Goal: Browse casually: Explore the website without a specific task or goal

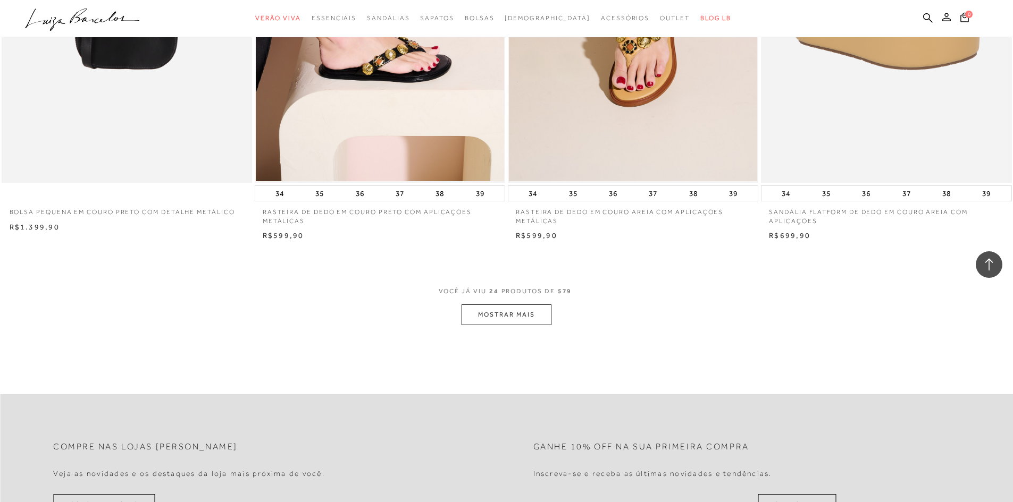
scroll to position [2712, 0]
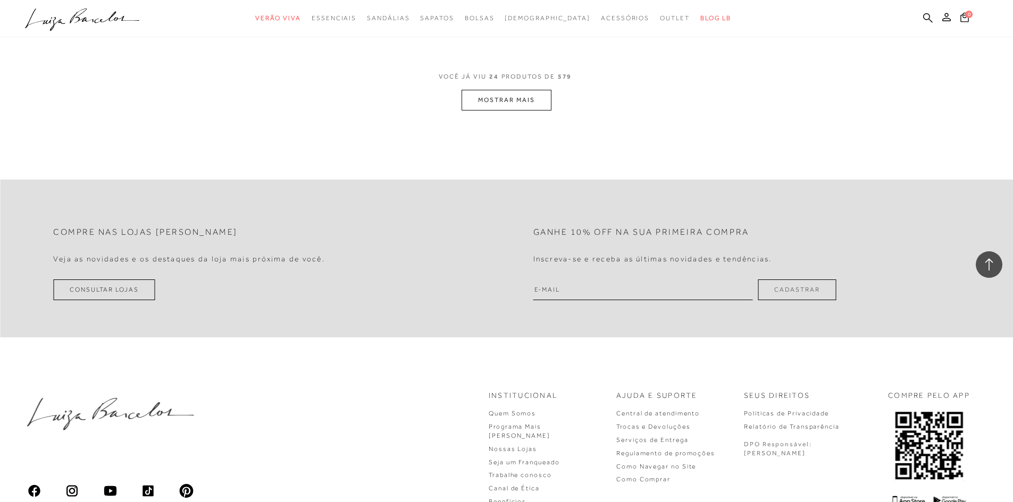
click at [540, 99] on button "MOSTRAR MAIS" at bounding box center [506, 100] width 89 height 21
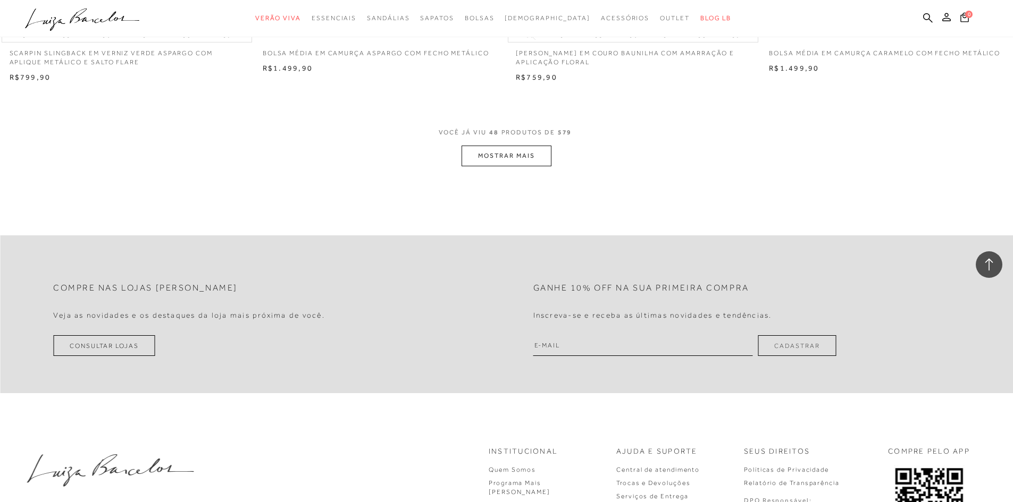
scroll to position [5105, 0]
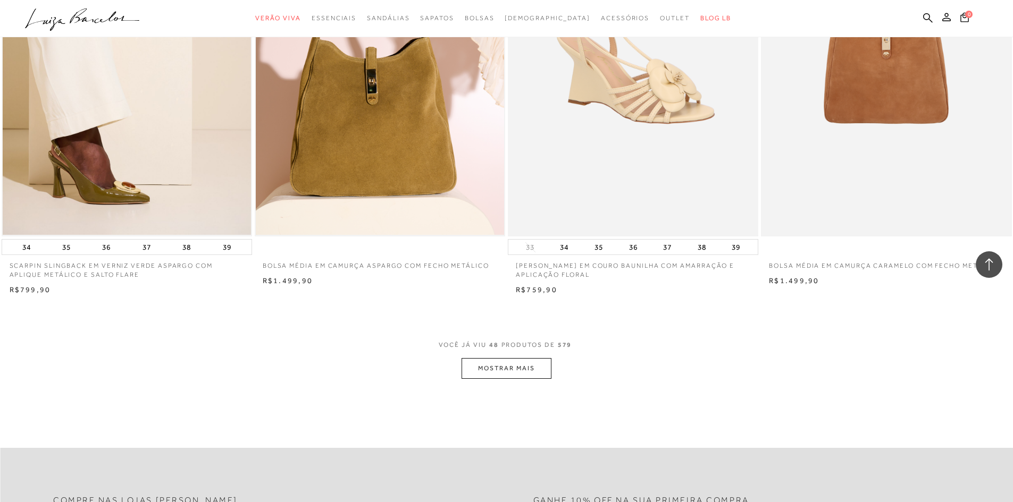
click at [499, 362] on button "MOSTRAR MAIS" at bounding box center [506, 368] width 89 height 21
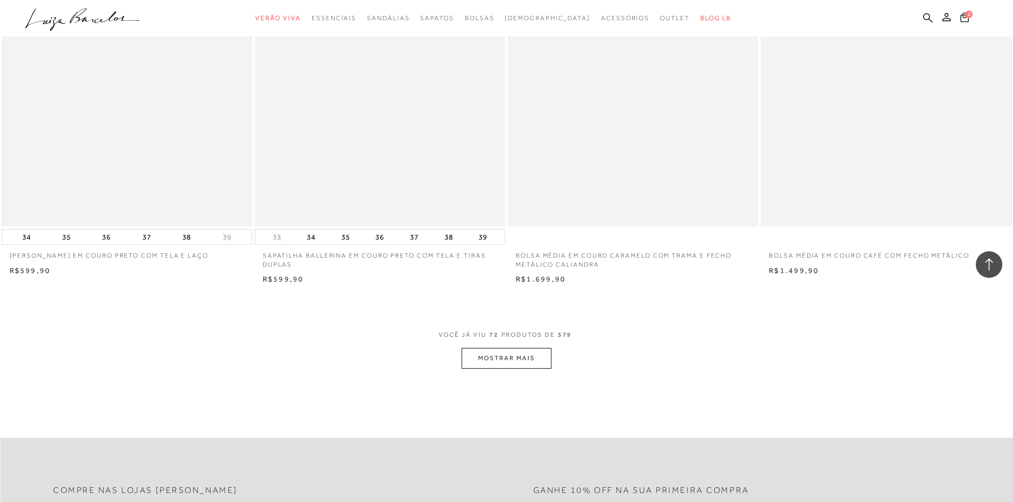
scroll to position [7976, 0]
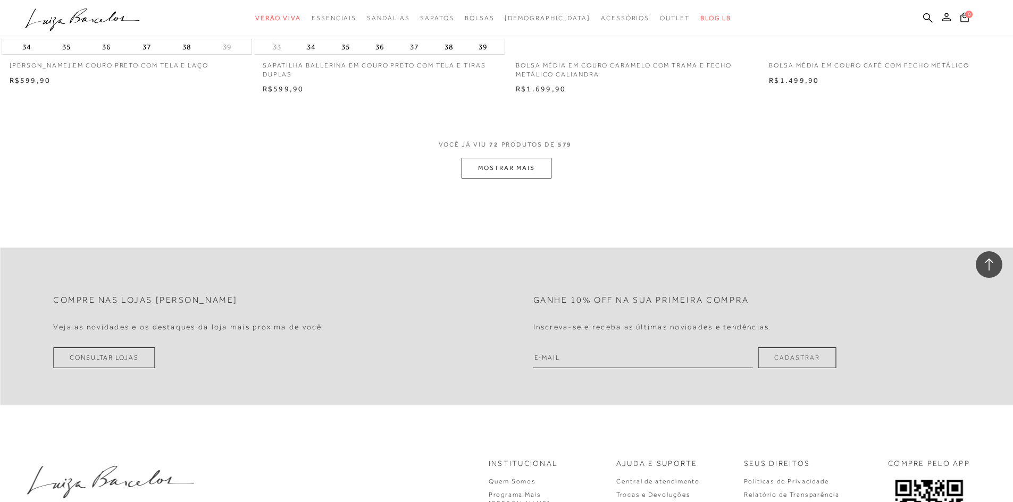
click at [539, 166] on button "MOSTRAR MAIS" at bounding box center [506, 168] width 89 height 21
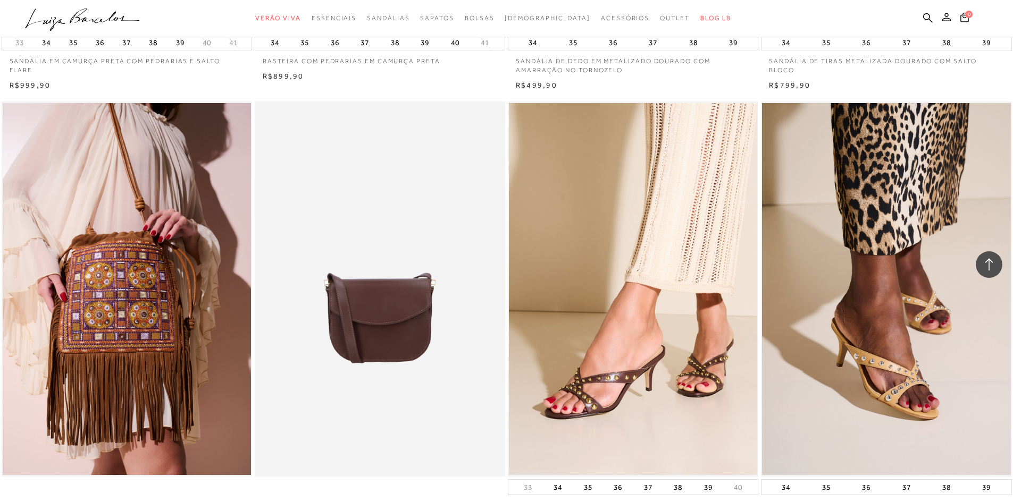
scroll to position [10369, 0]
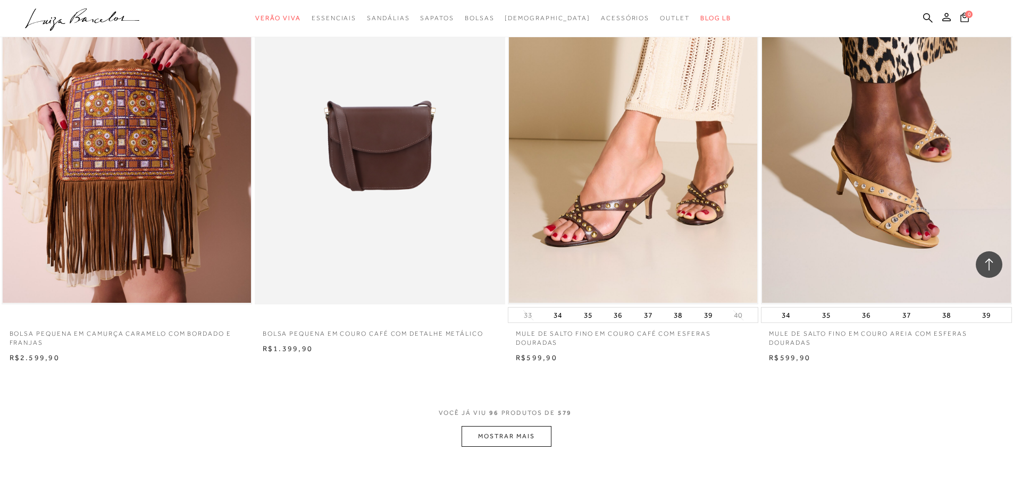
click at [530, 432] on button "MOSTRAR MAIS" at bounding box center [506, 436] width 89 height 21
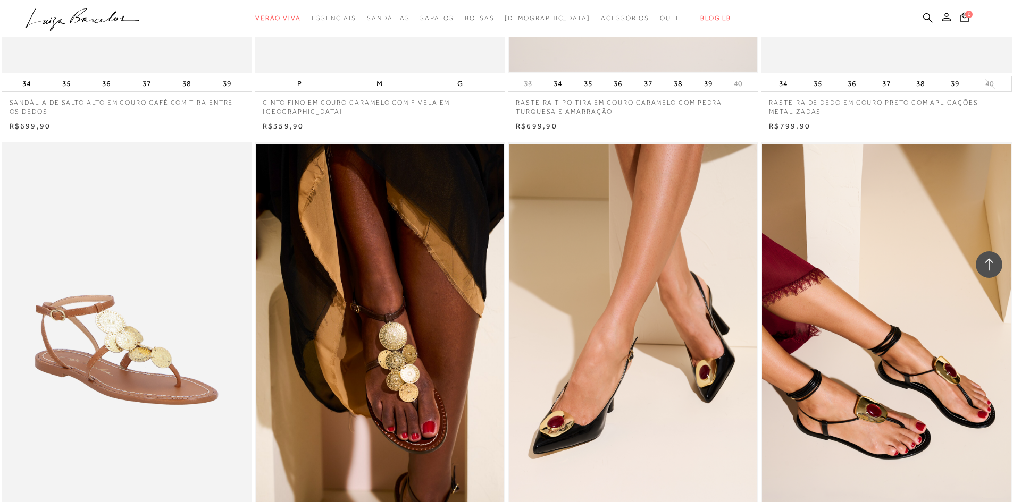
scroll to position [11486, 0]
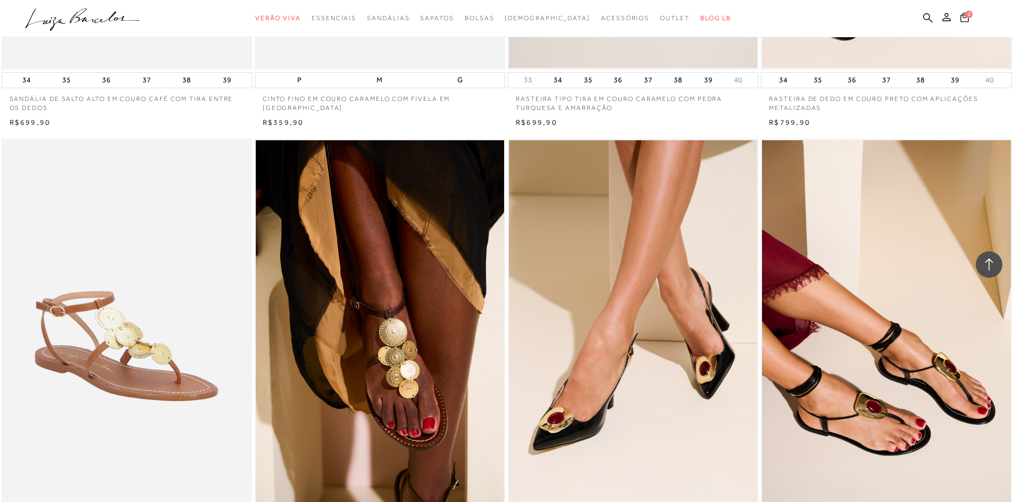
click at [199, 123] on div "R$699,90" at bounding box center [127, 123] width 250 height 11
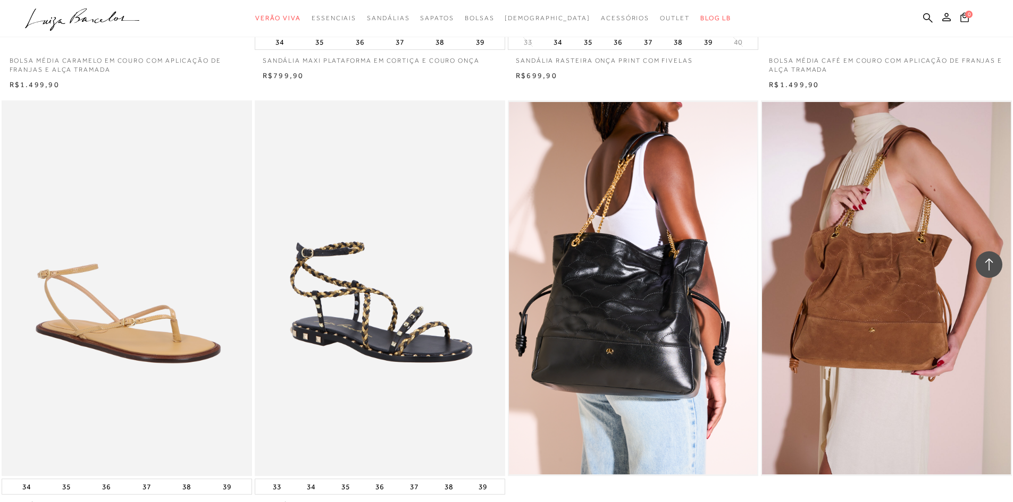
scroll to position [13028, 0]
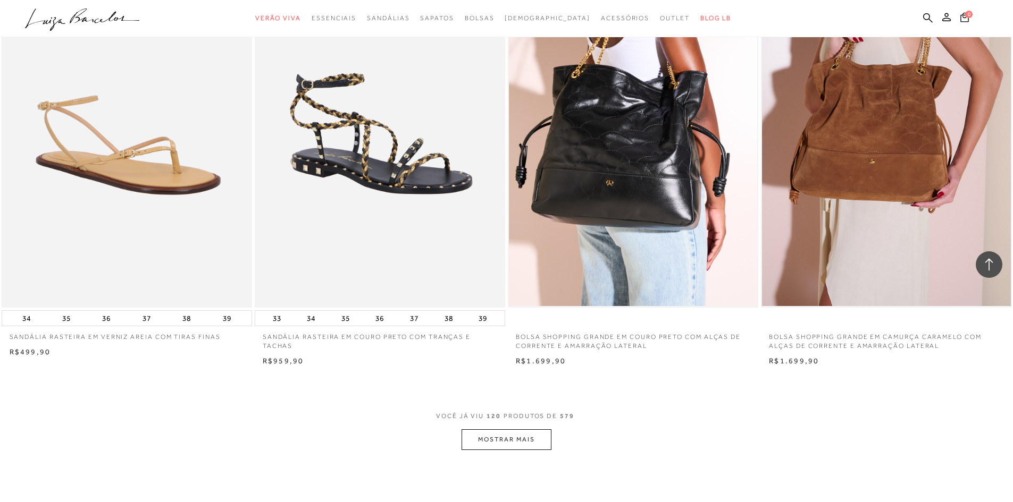
click at [535, 445] on button "MOSTRAR MAIS" at bounding box center [506, 440] width 89 height 21
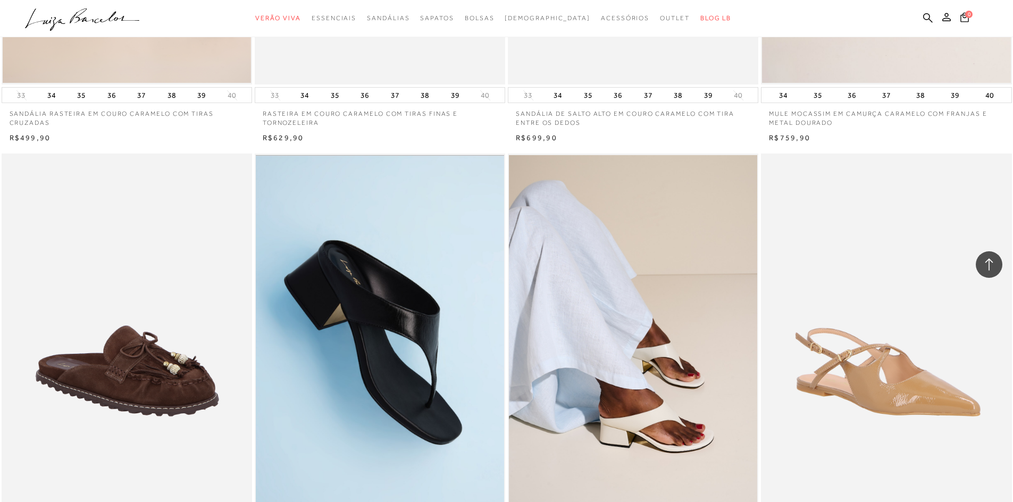
scroll to position [15686, 0]
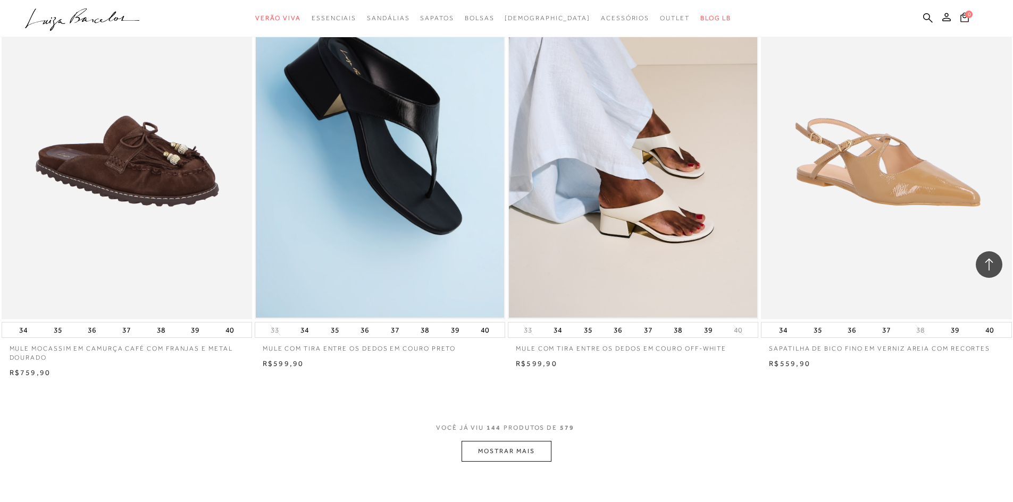
click at [554, 456] on div "VOCÊ JÁ VIU 144 PRODUTOS DE 579 MOSTRAR MAIS" at bounding box center [506, 442] width 1013 height 40
click at [531, 451] on button "MOSTRAR MAIS" at bounding box center [506, 451] width 89 height 21
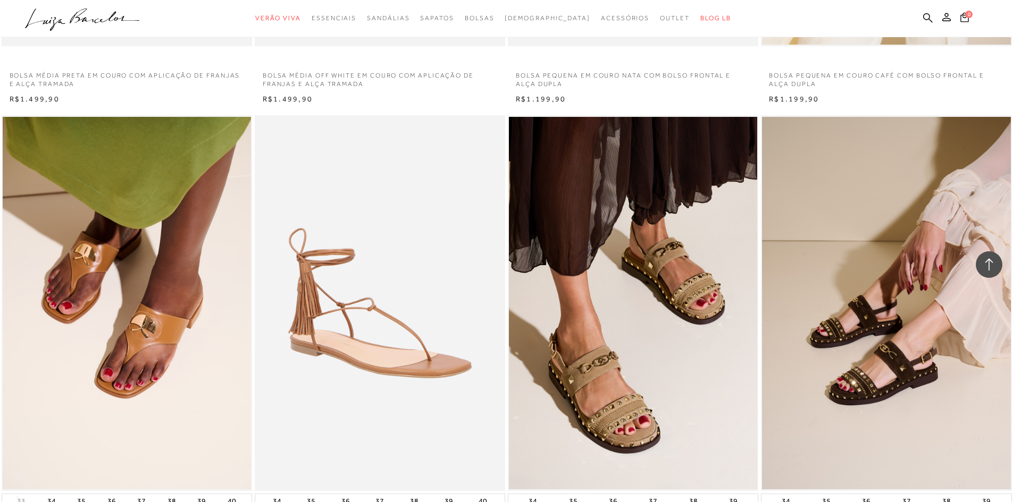
scroll to position [18451, 0]
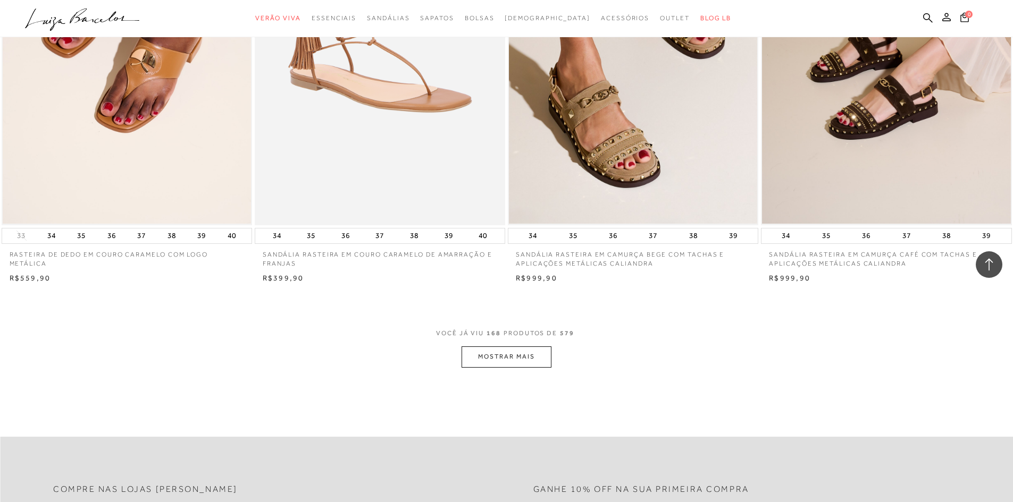
click at [468, 361] on button "MOSTRAR MAIS" at bounding box center [506, 357] width 89 height 21
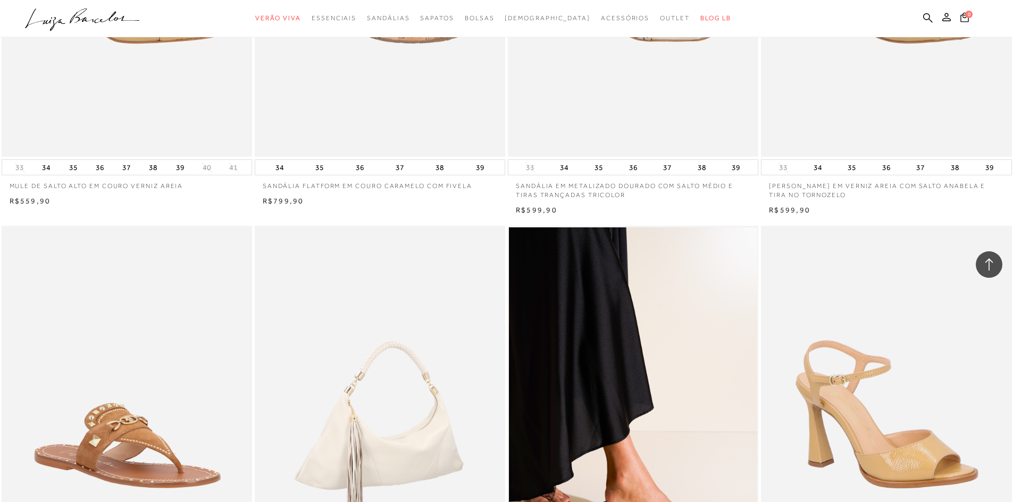
scroll to position [21004, 0]
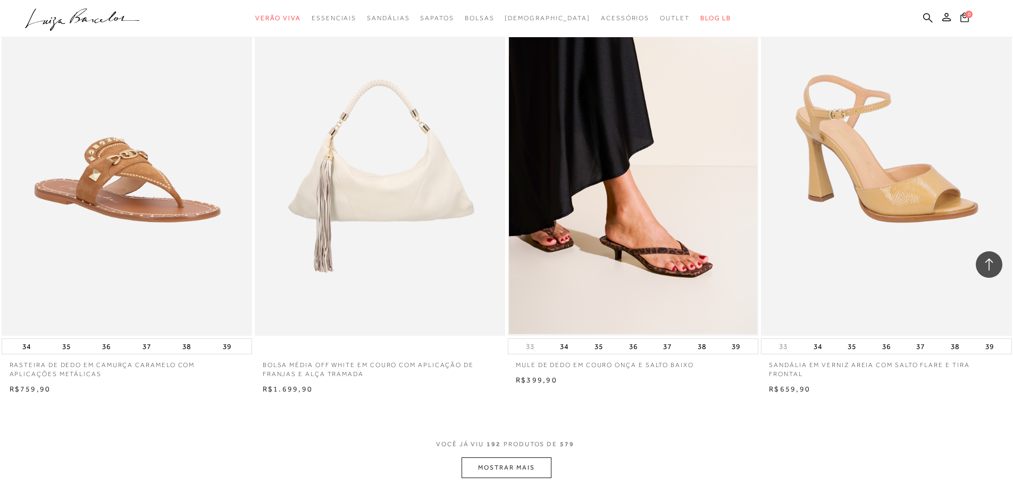
click at [542, 471] on button "MOSTRAR MAIS" at bounding box center [506, 468] width 89 height 21
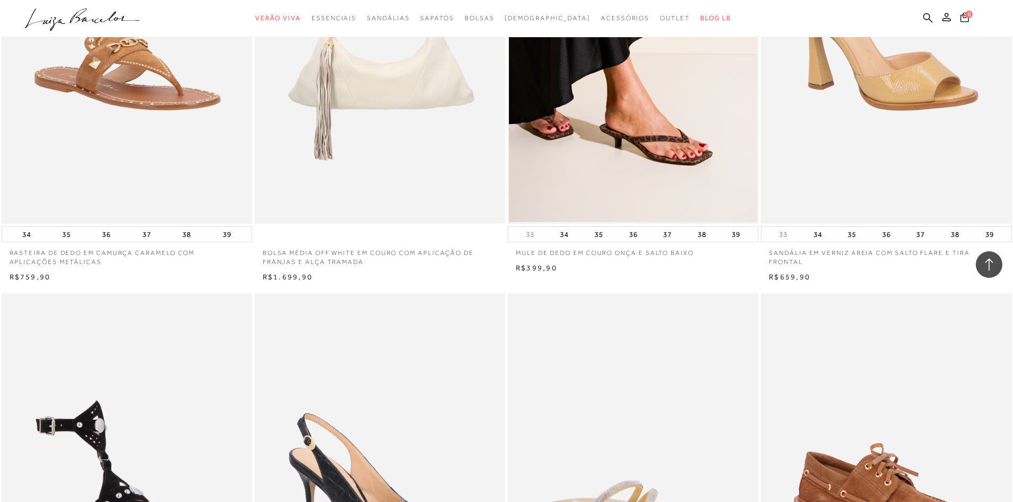
scroll to position [21057, 0]
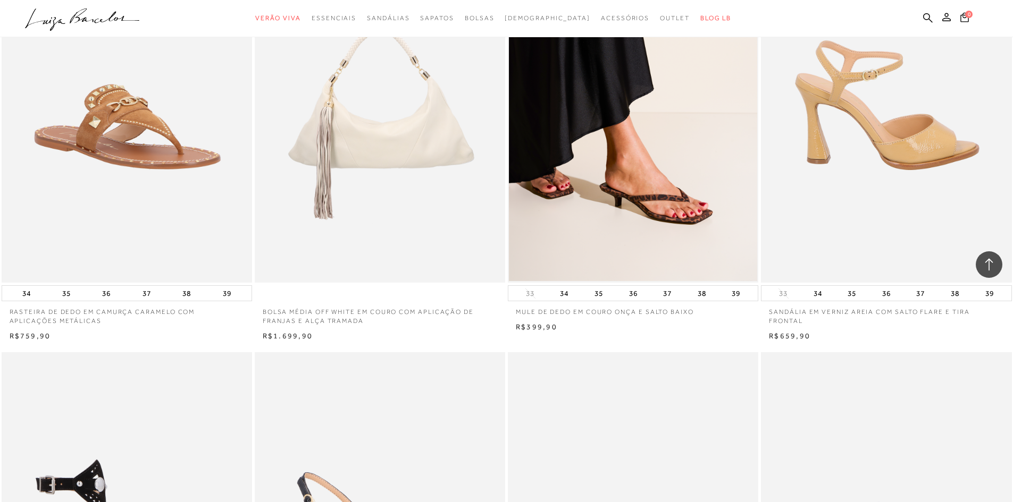
click at [900, 208] on img at bounding box center [886, 95] width 249 height 376
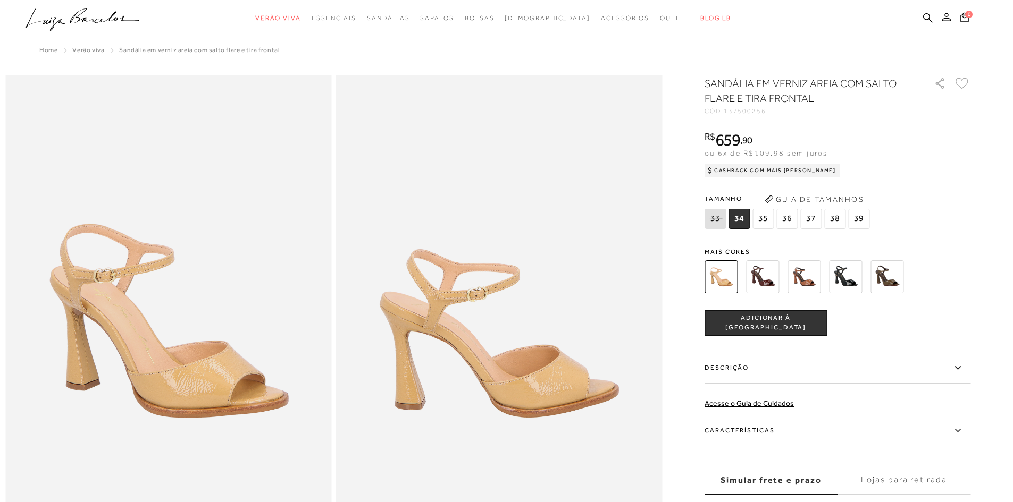
click at [756, 282] on img at bounding box center [762, 277] width 33 height 33
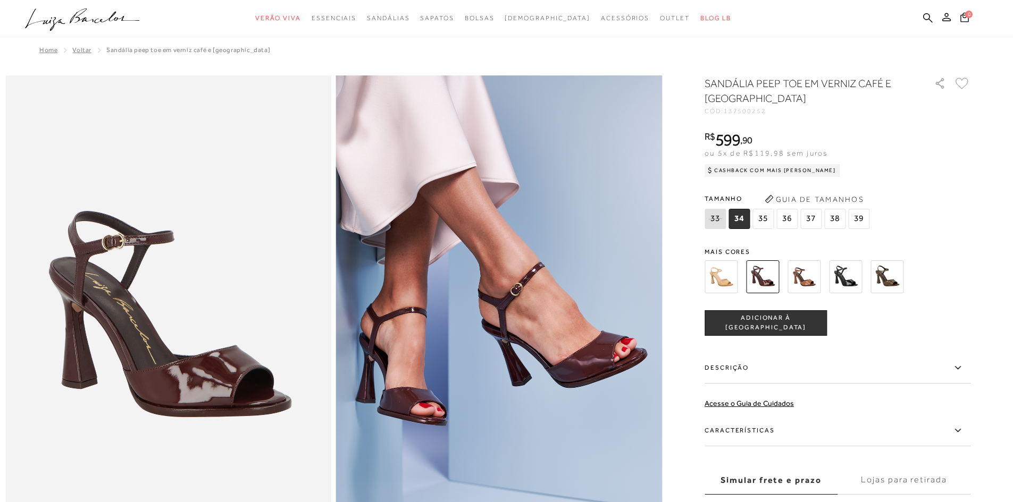
click at [844, 280] on img at bounding box center [845, 277] width 33 height 33
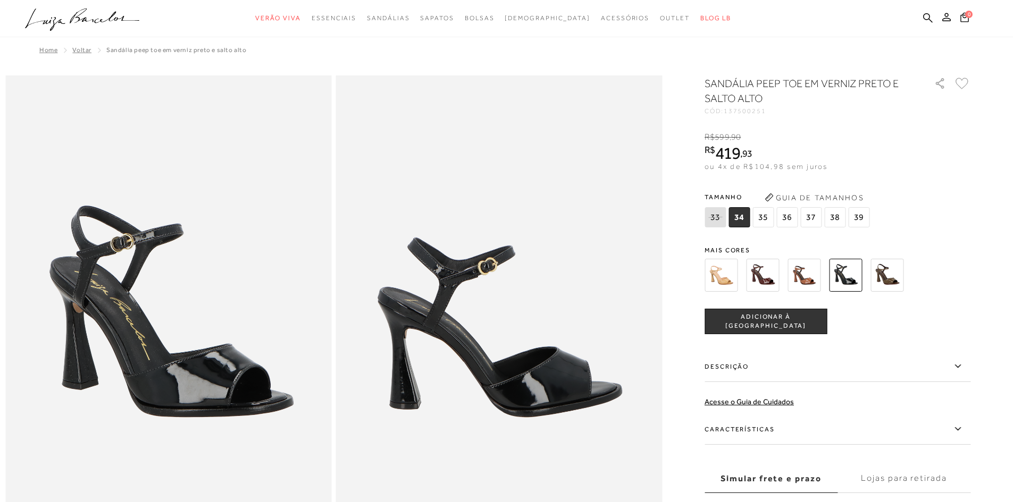
click at [800, 282] on img at bounding box center [804, 275] width 33 height 33
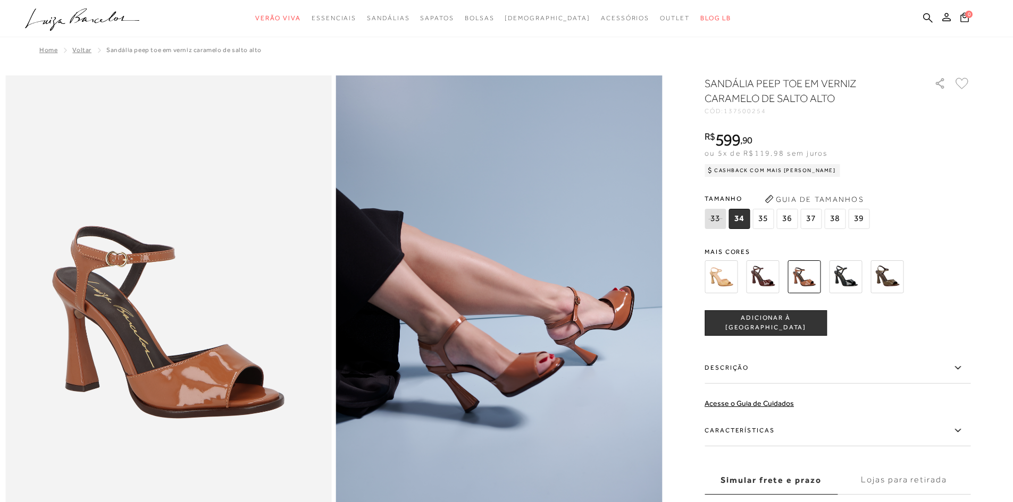
click at [886, 270] on img at bounding box center [886, 277] width 33 height 33
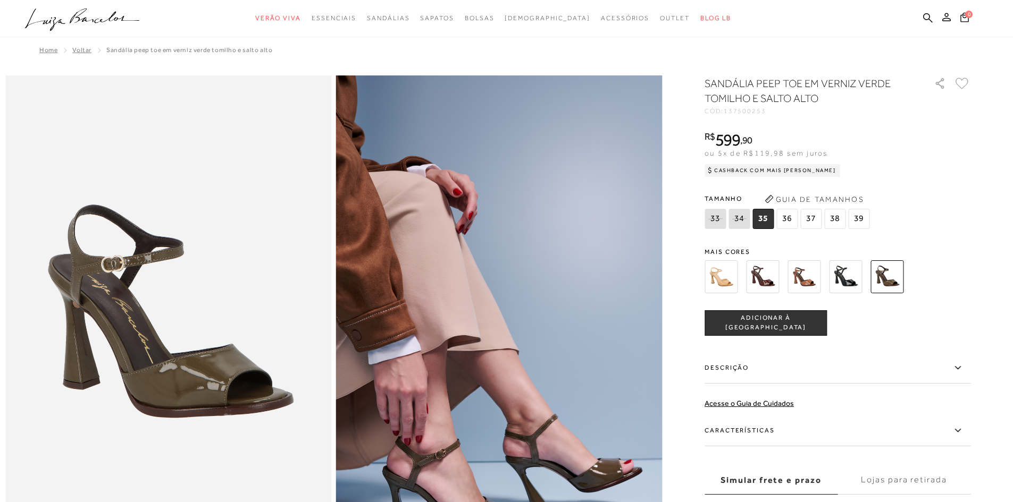
click at [776, 286] on img at bounding box center [762, 277] width 33 height 33
click at [541, 14] on span "[DEMOGRAPHIC_DATA]" at bounding box center [548, 17] width 86 height 7
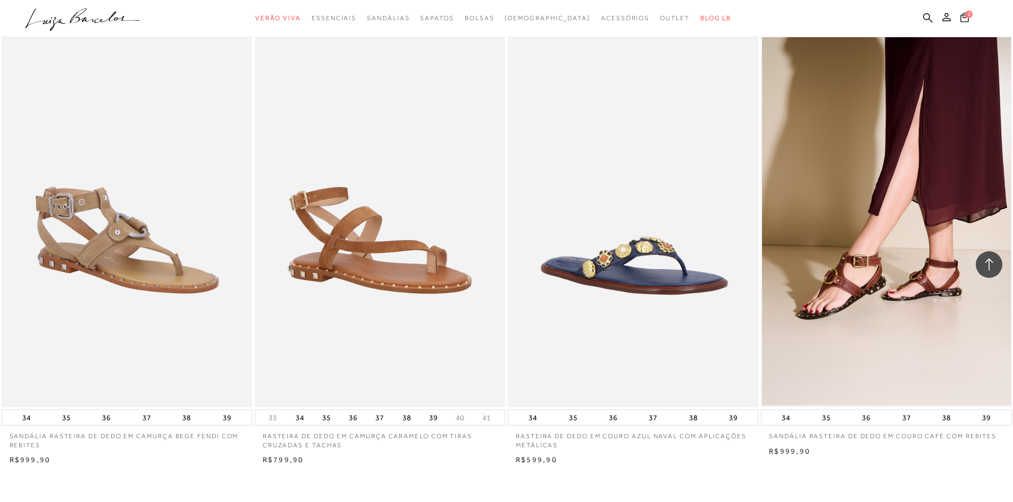
scroll to position [2340, 0]
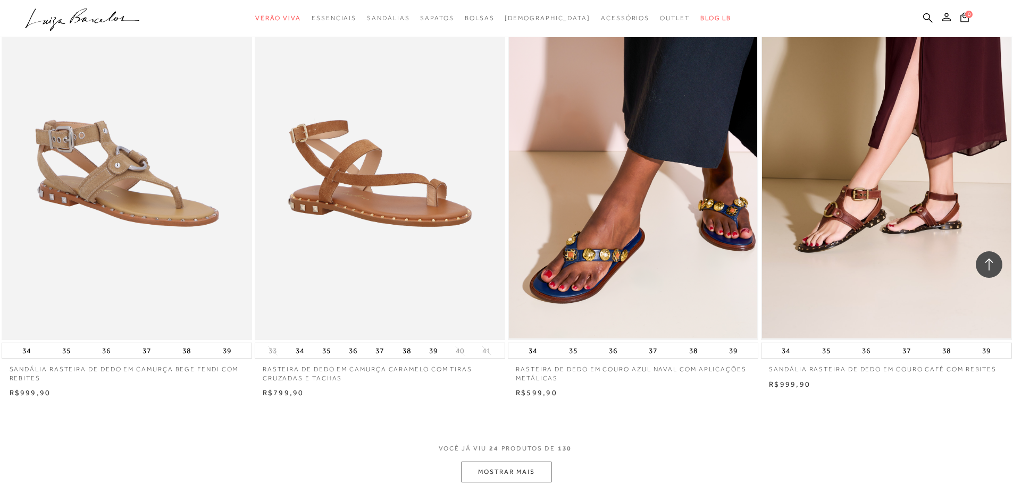
click at [509, 474] on button "MOSTRAR MAIS" at bounding box center [506, 472] width 89 height 21
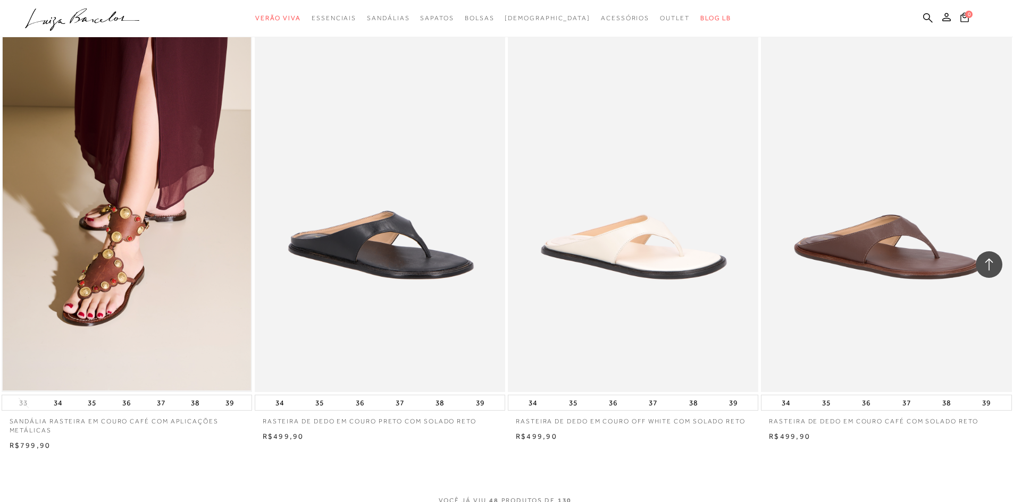
scroll to position [5105, 0]
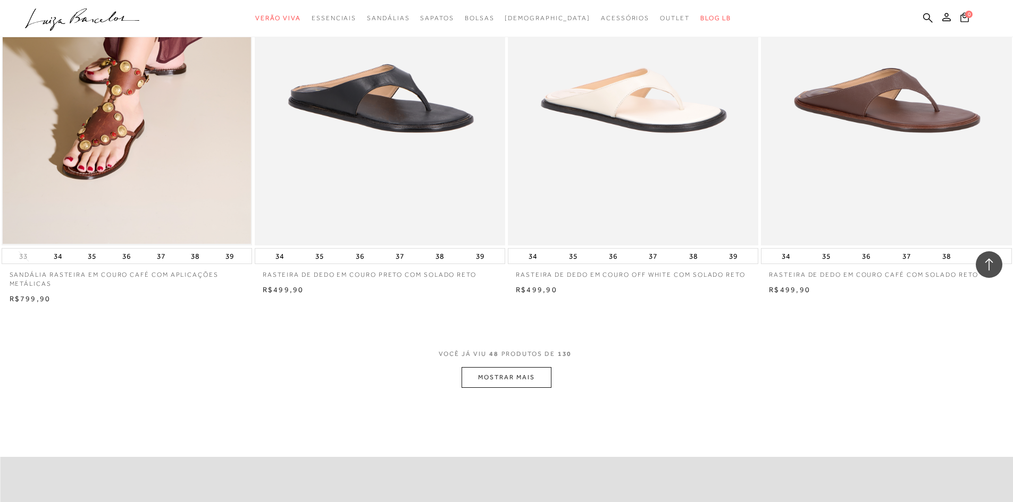
drag, startPoint x: 537, startPoint y: 374, endPoint x: 549, endPoint y: 376, distance: 12.4
click at [549, 376] on button "MOSTRAR MAIS" at bounding box center [506, 377] width 89 height 21
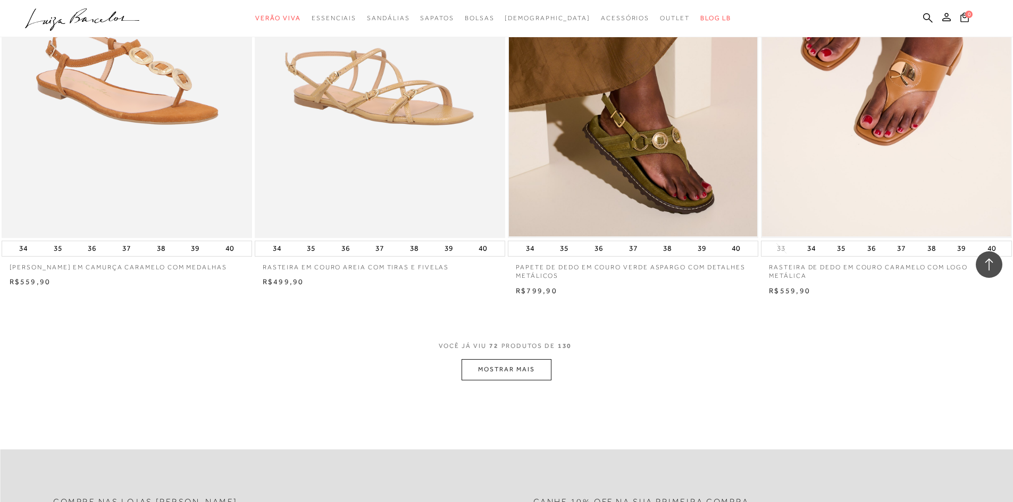
scroll to position [7870, 0]
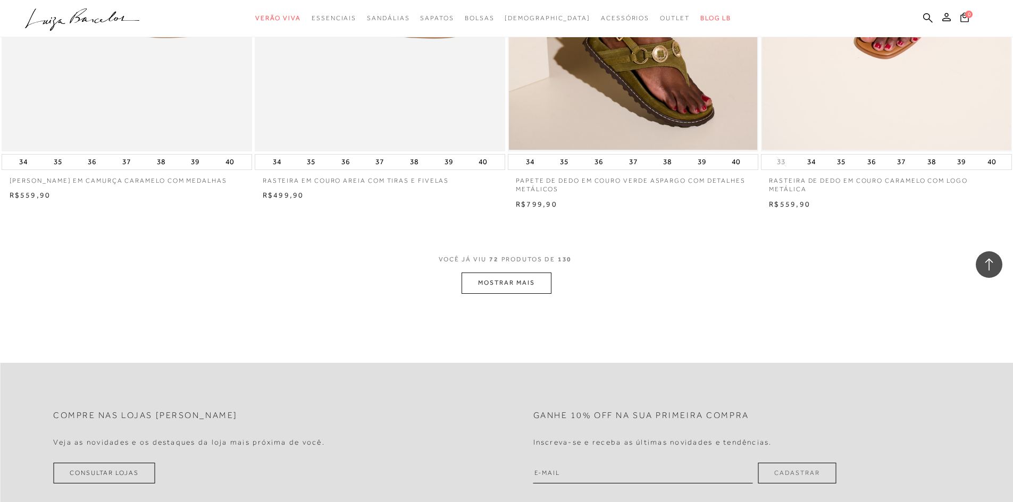
click at [517, 287] on button "MOSTRAR MAIS" at bounding box center [506, 283] width 89 height 21
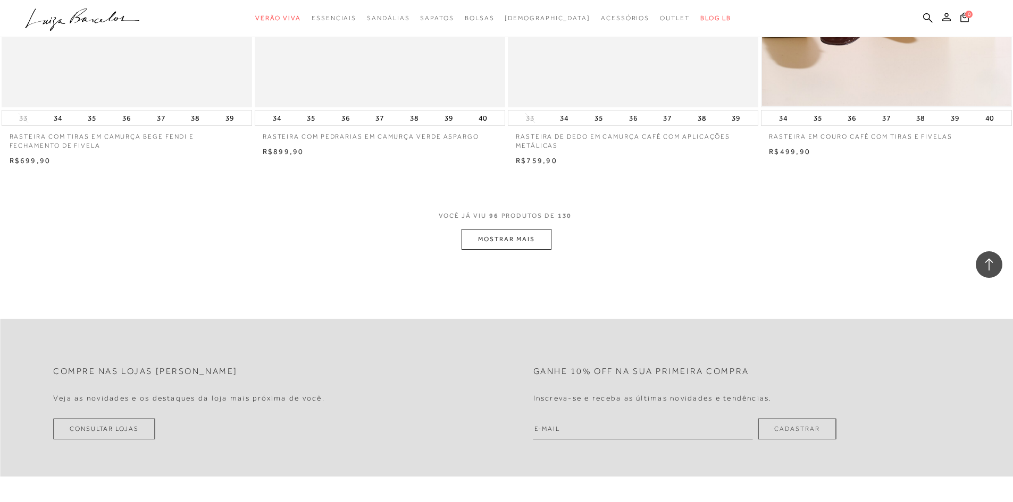
scroll to position [10582, 0]
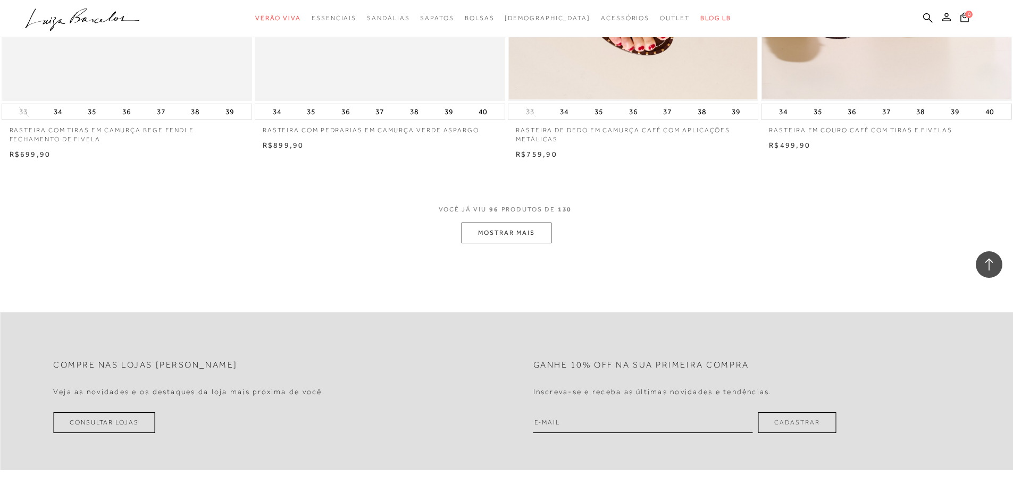
click at [549, 237] on button "MOSTRAR MAIS" at bounding box center [506, 233] width 89 height 21
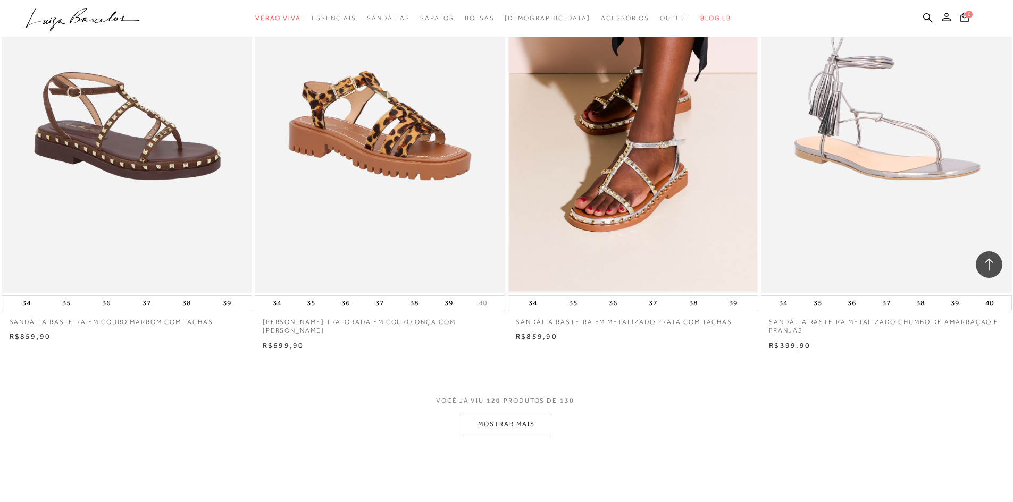
scroll to position [13293, 0]
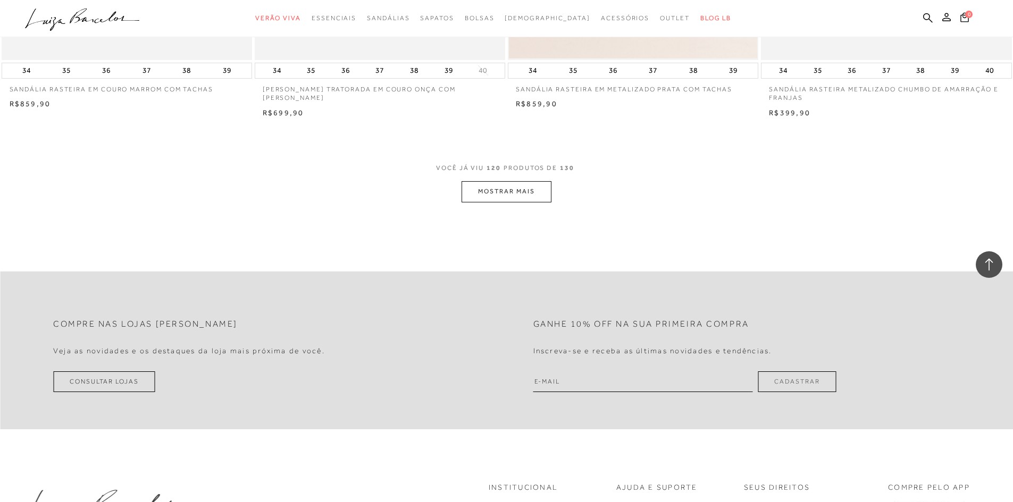
click at [537, 198] on button "MOSTRAR MAIS" at bounding box center [506, 191] width 89 height 21
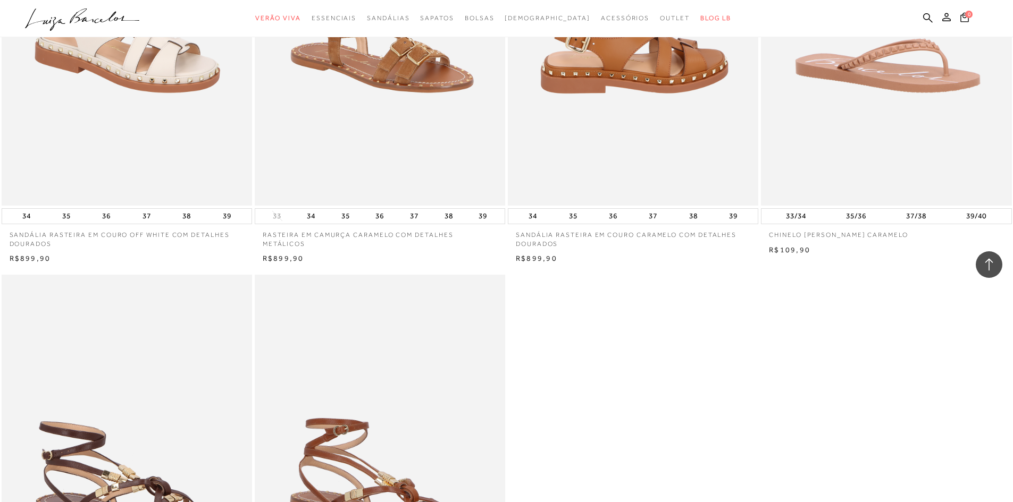
scroll to position [14304, 0]
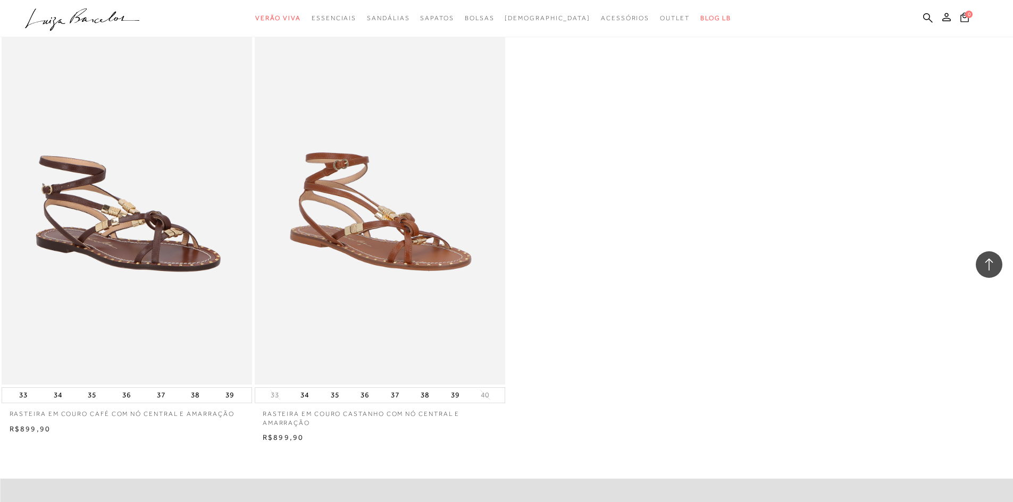
click at [982, 267] on icon at bounding box center [989, 265] width 14 height 14
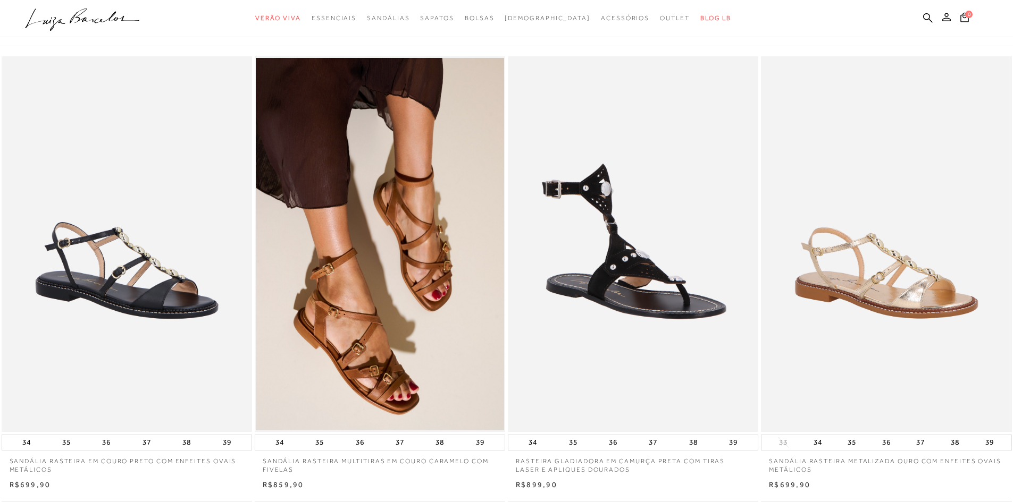
scroll to position [0, 0]
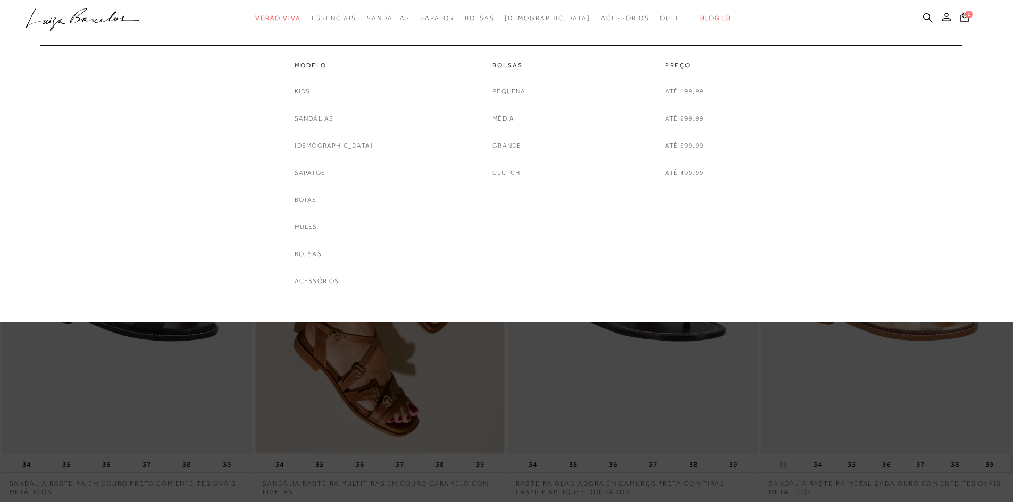
click at [660, 18] on span "Outlet" at bounding box center [675, 17] width 30 height 7
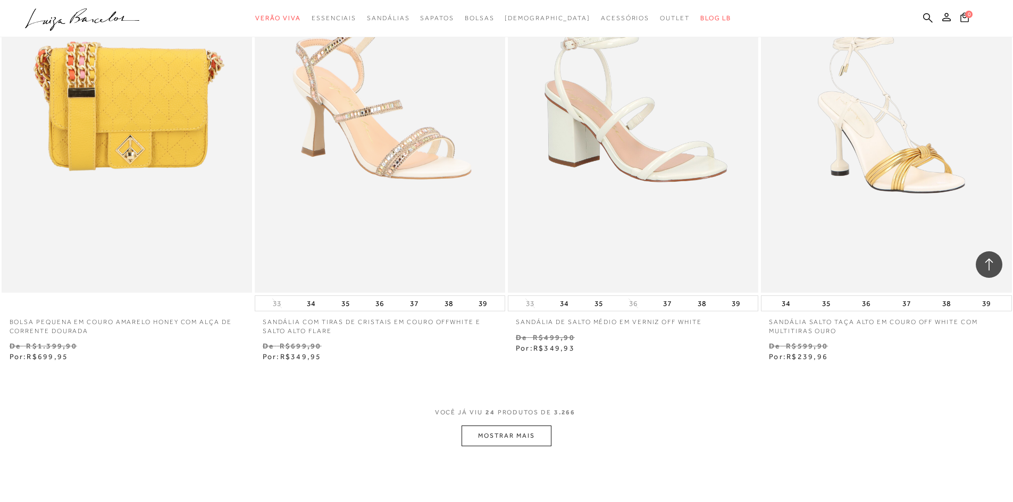
scroll to position [2499, 0]
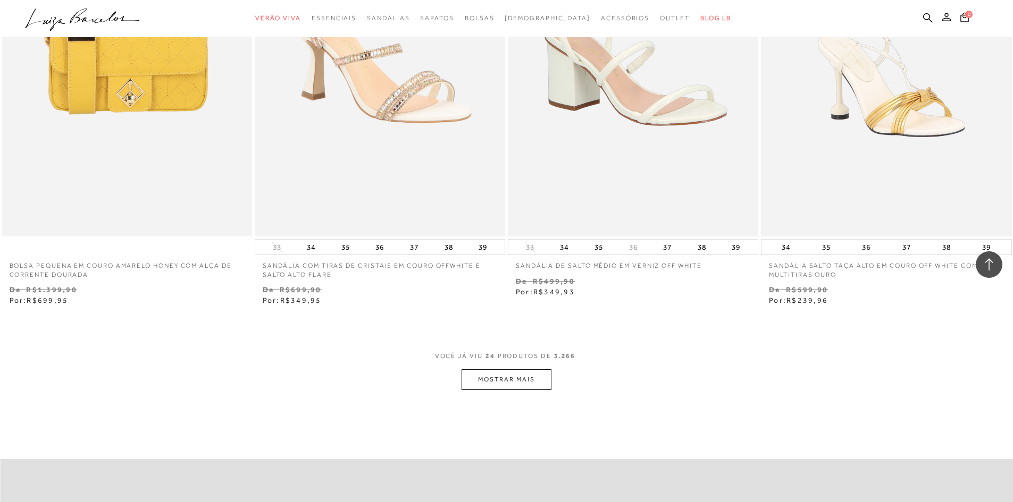
click at [516, 381] on button "MOSTRAR MAIS" at bounding box center [506, 380] width 89 height 21
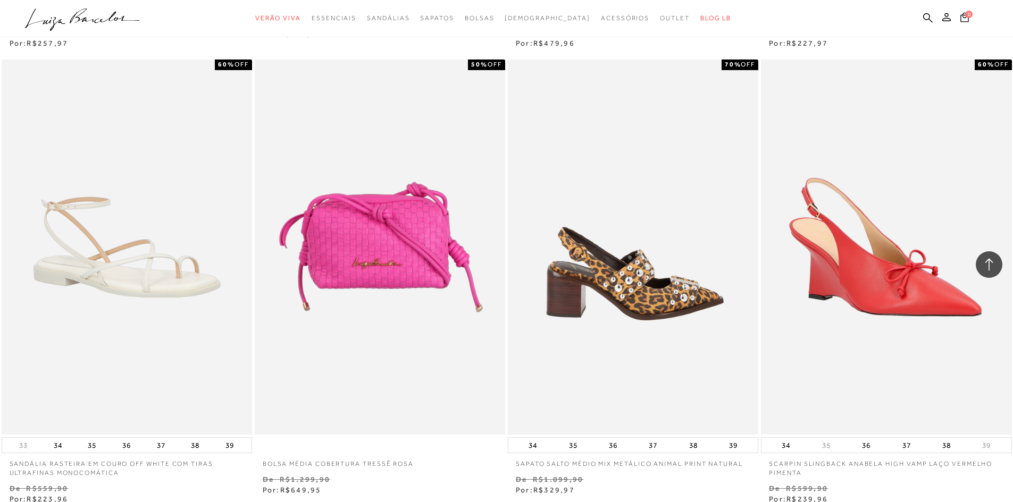
scroll to position [4998, 0]
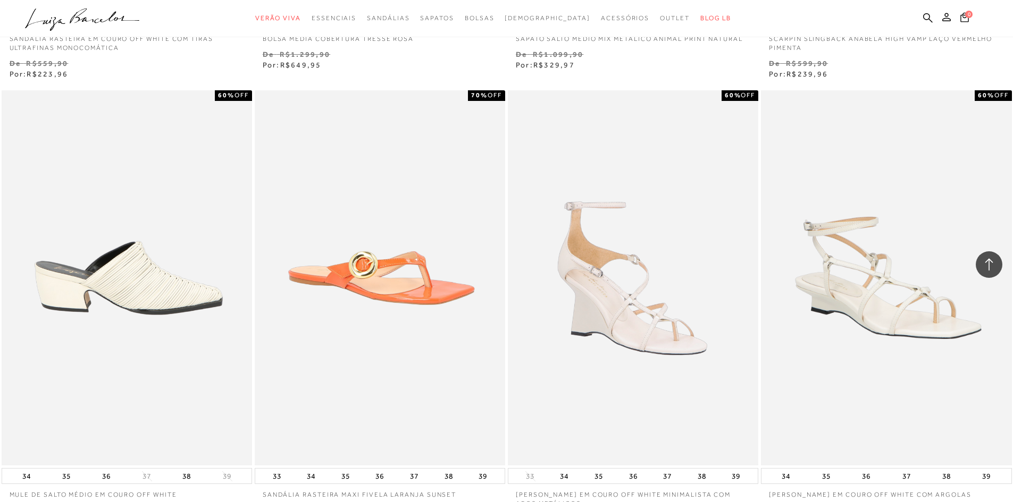
click at [213, 237] on img at bounding box center [127, 278] width 249 height 376
